Goal: Transaction & Acquisition: Purchase product/service

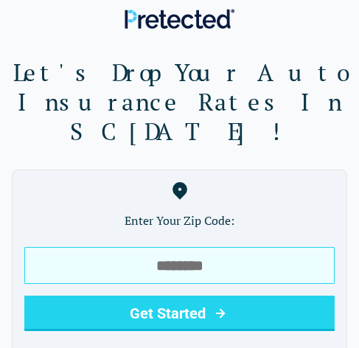
click at [49, 247] on input "tel" at bounding box center [179, 265] width 310 height 37
type input "*****"
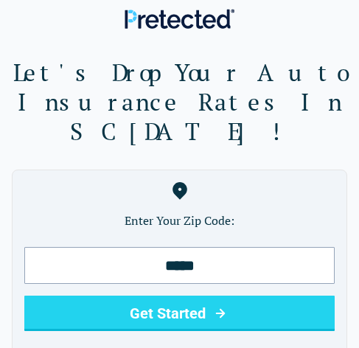
click at [132, 295] on button "Get Started" at bounding box center [179, 312] width 310 height 35
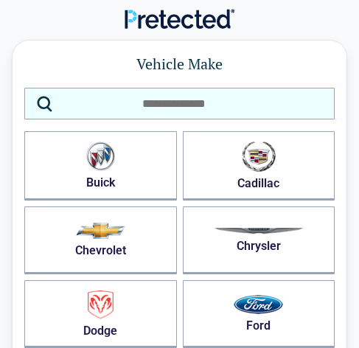
click at [188, 105] on input "search" at bounding box center [179, 104] width 310 height 32
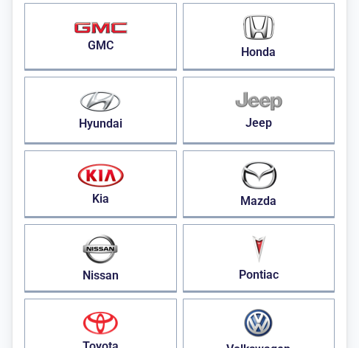
scroll to position [368, 0]
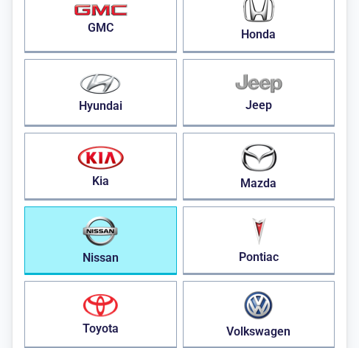
click at [130, 228] on button "Nissan" at bounding box center [100, 240] width 153 height 69
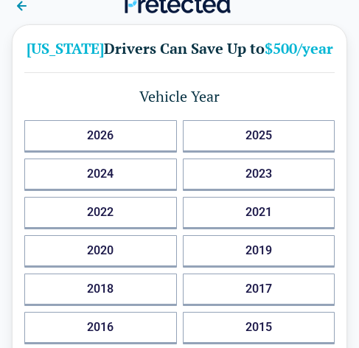
scroll to position [0, 0]
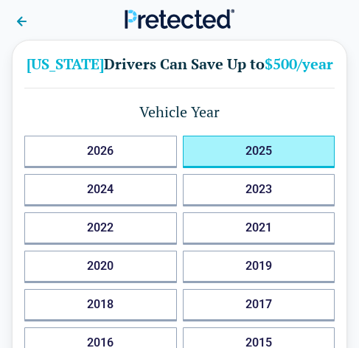
click at [251, 168] on button "2025" at bounding box center [259, 152] width 153 height 32
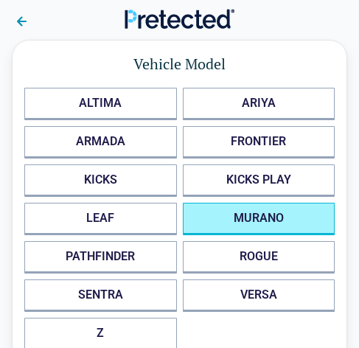
click at [214, 225] on button "MURANO" at bounding box center [259, 219] width 153 height 32
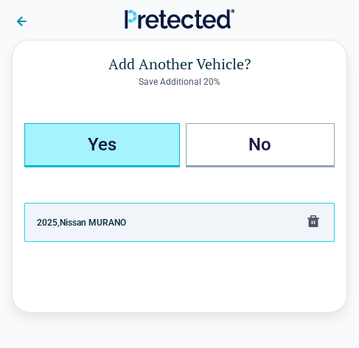
click at [111, 150] on button "Yes" at bounding box center [101, 145] width 155 height 44
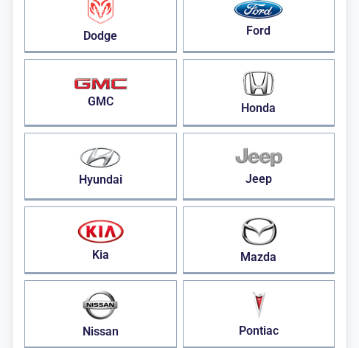
scroll to position [368, 0]
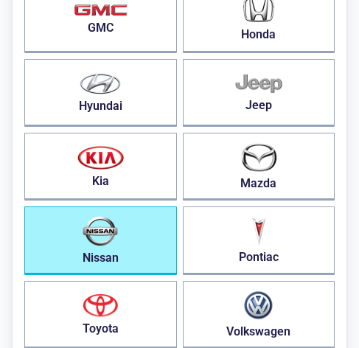
click at [136, 234] on button "Nissan" at bounding box center [100, 240] width 153 height 69
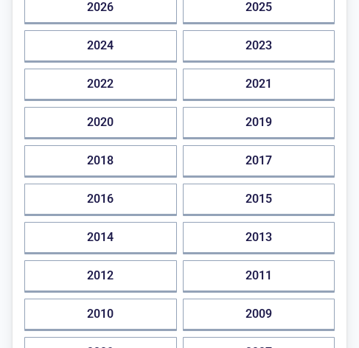
scroll to position [147, 0]
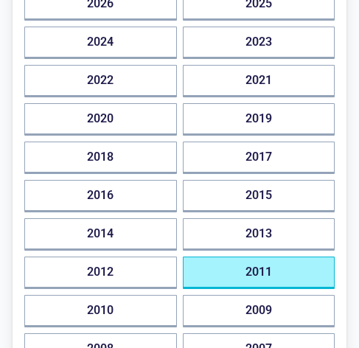
click at [234, 289] on button "2011" at bounding box center [259, 272] width 153 height 32
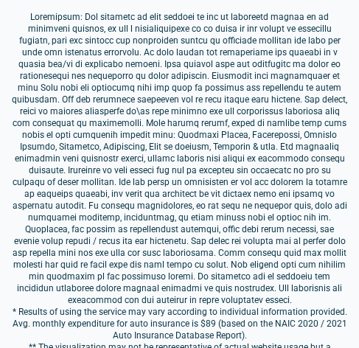
scroll to position [0, 0]
